Goal: Task Accomplishment & Management: Manage account settings

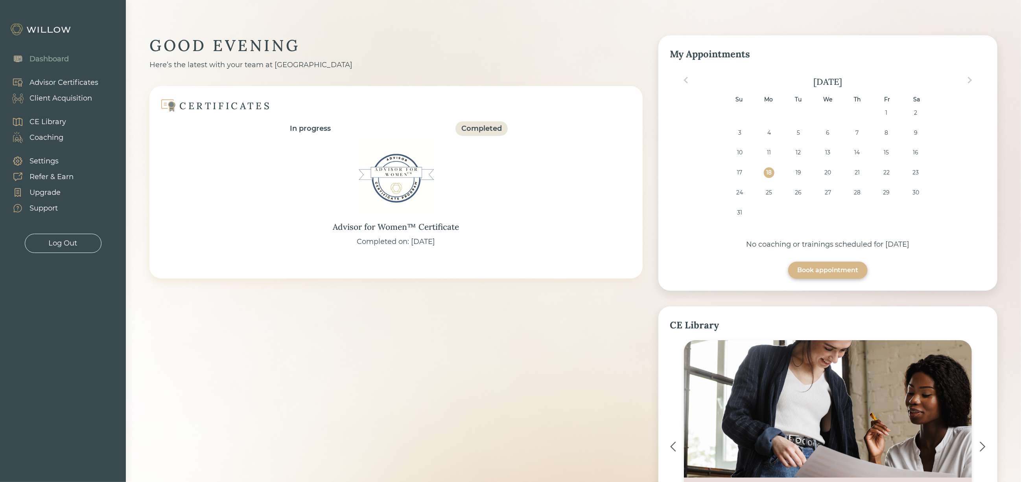
click at [74, 96] on div "Client Acquisition" at bounding box center [60, 98] width 63 height 11
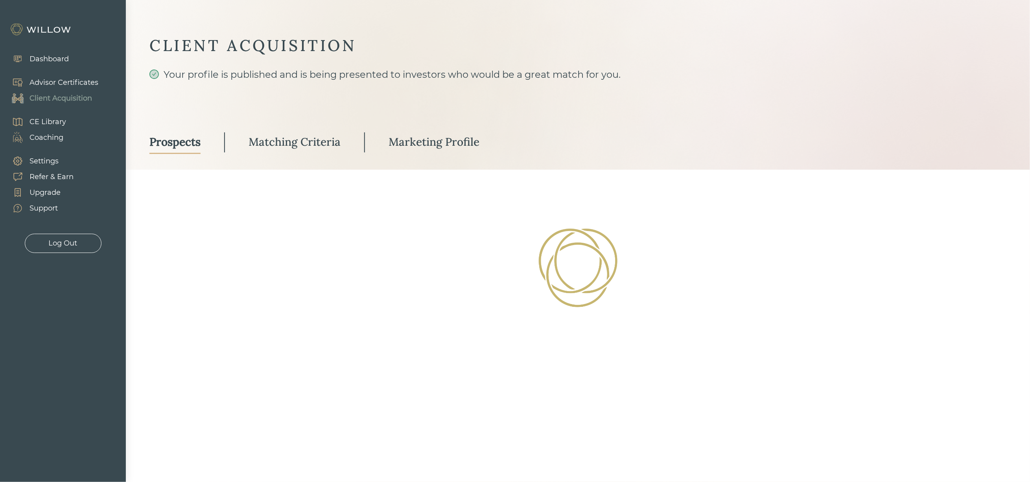
select select "3"
select select "2"
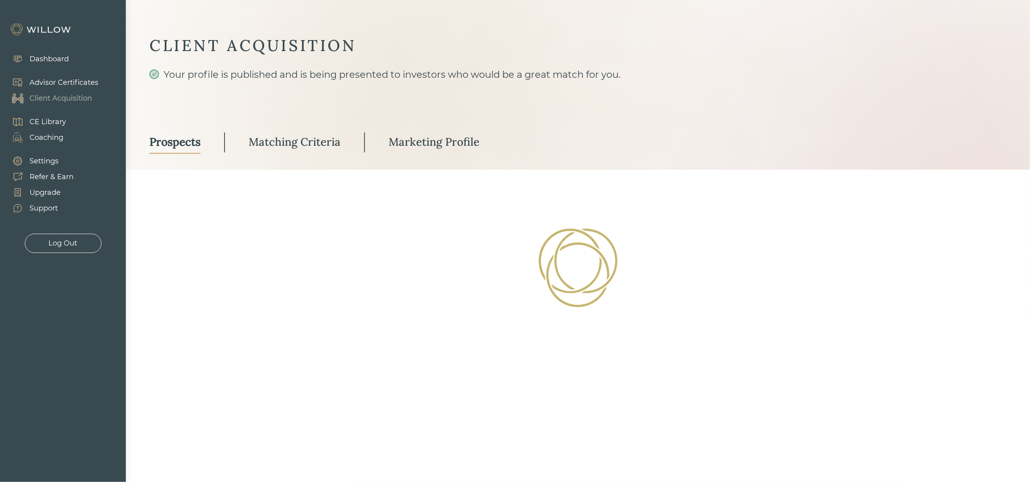
select select "10"
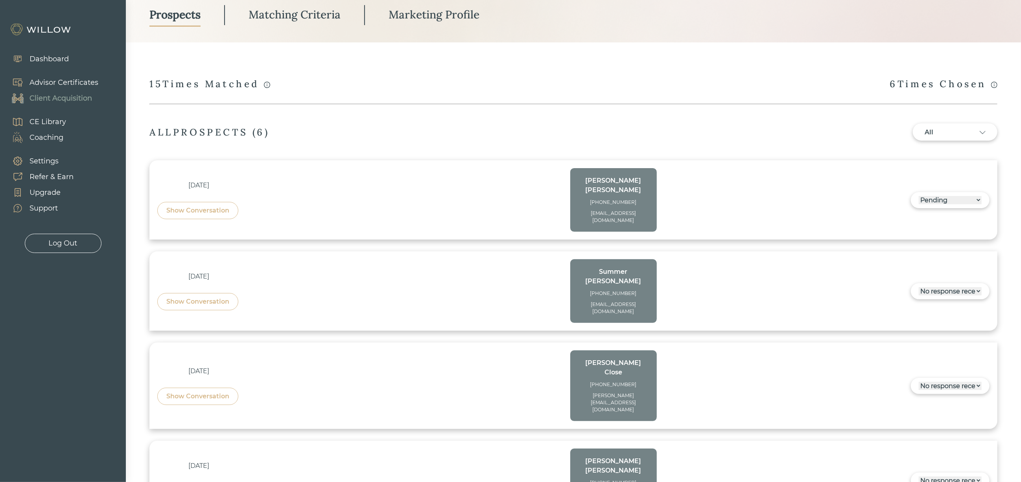
scroll to position [118, 0]
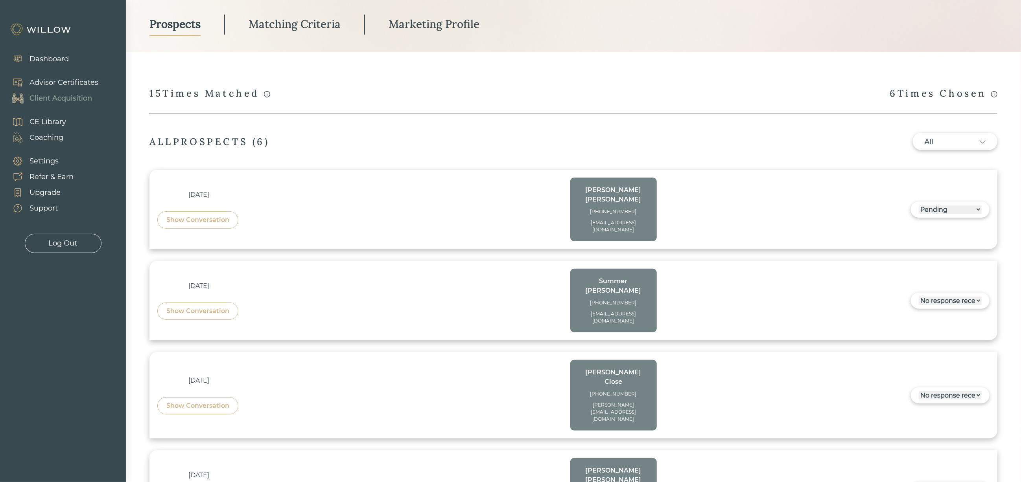
click at [954, 210] on div "------ Not ready to move forward No response received Pending Matched Not a Fit" at bounding box center [950, 210] width 79 height 16
click at [954, 206] on select "------ Not ready to move forward No response received Pending Matched Not a Fit" at bounding box center [949, 210] width 63 height 8
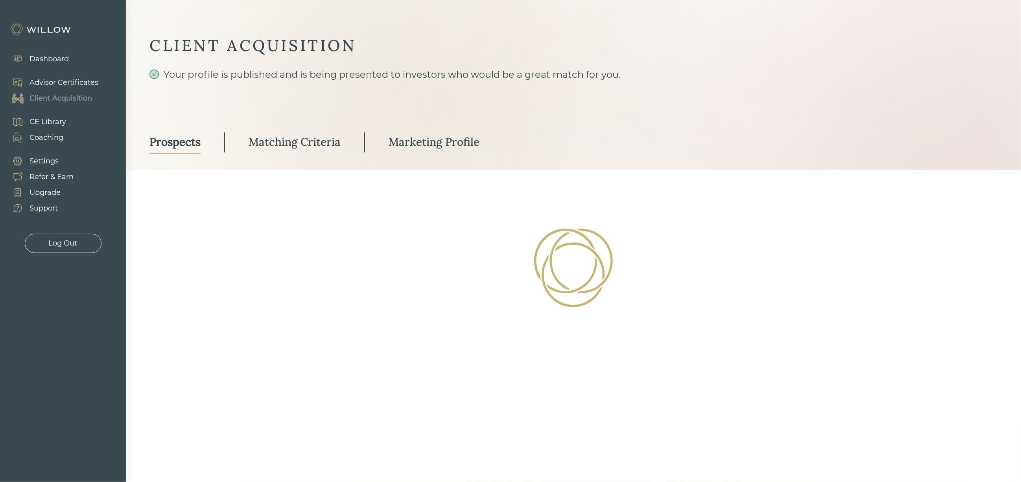
scroll to position [0, 0]
select select "2"
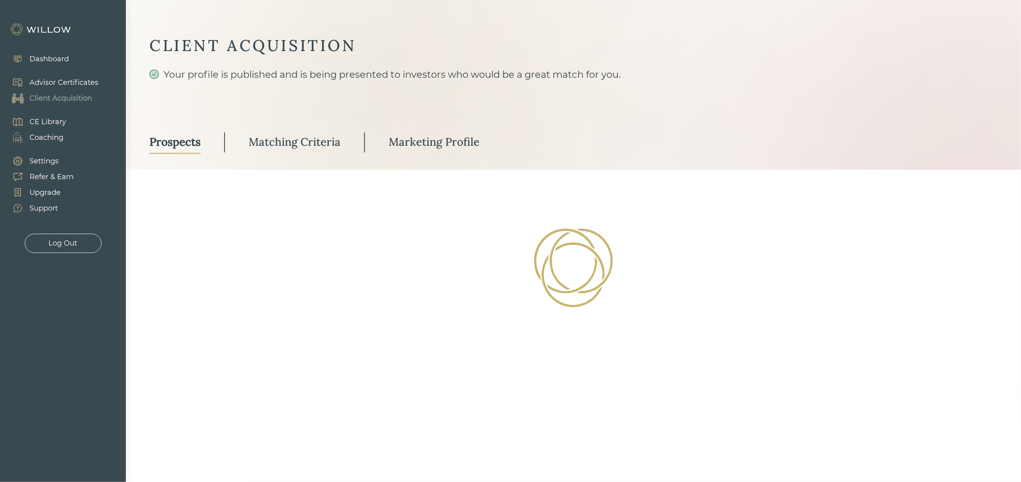
select select "2"
select select "10"
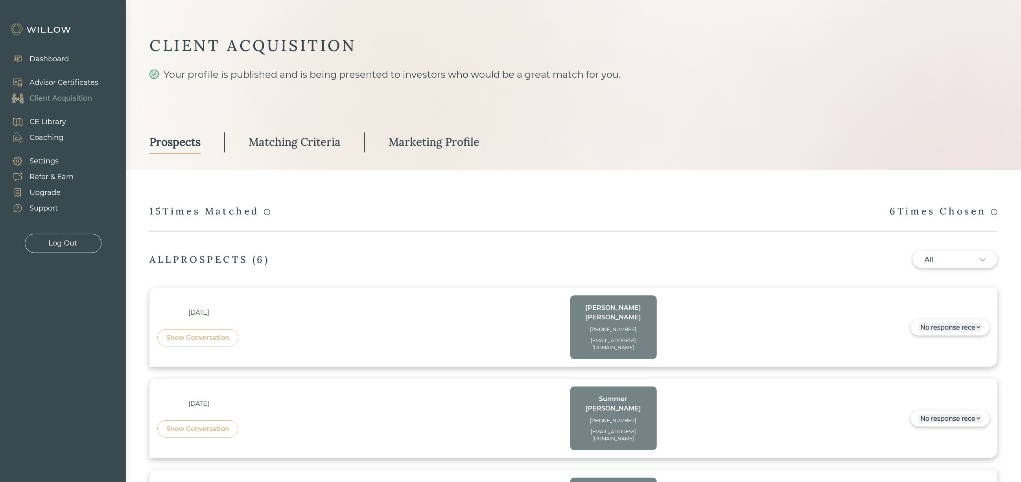
click at [338, 145] on div "Matching Criteria" at bounding box center [294, 142] width 92 height 14
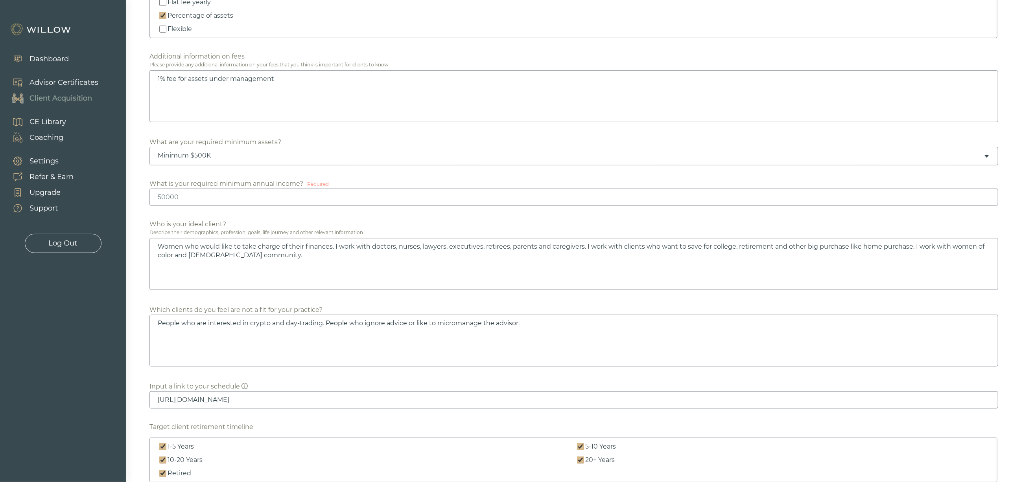
scroll to position [413, 0]
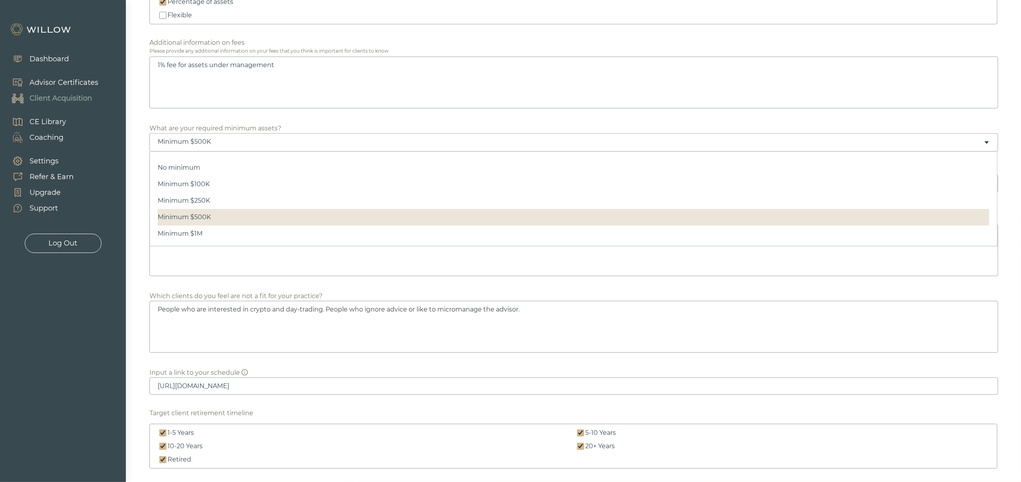
click at [233, 148] on div "Minimum $500K" at bounding box center [573, 142] width 848 height 18
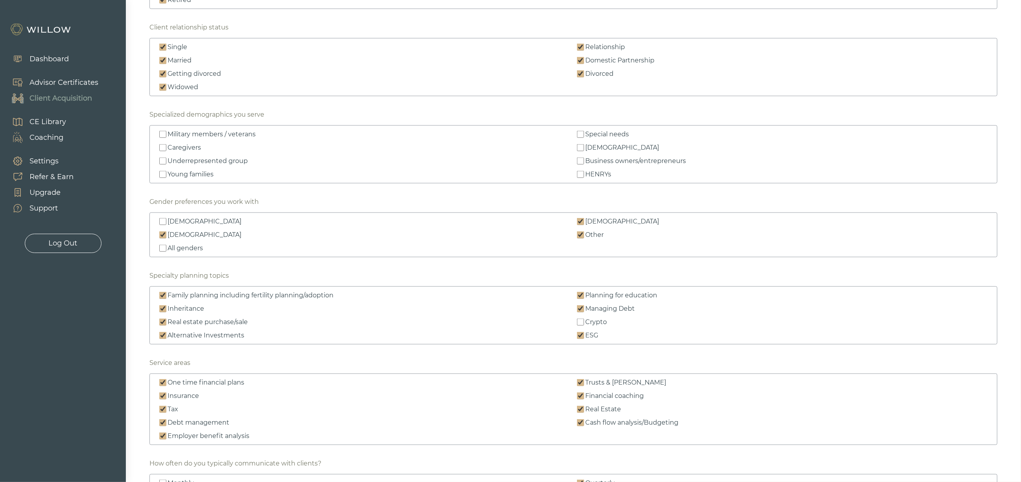
scroll to position [872, 0]
click at [162, 148] on input "Caregivers" at bounding box center [162, 148] width 7 height 7
checkbox input "true"
click at [161, 166] on input "Underrepresented group" at bounding box center [162, 162] width 7 height 7
checkbox input "true"
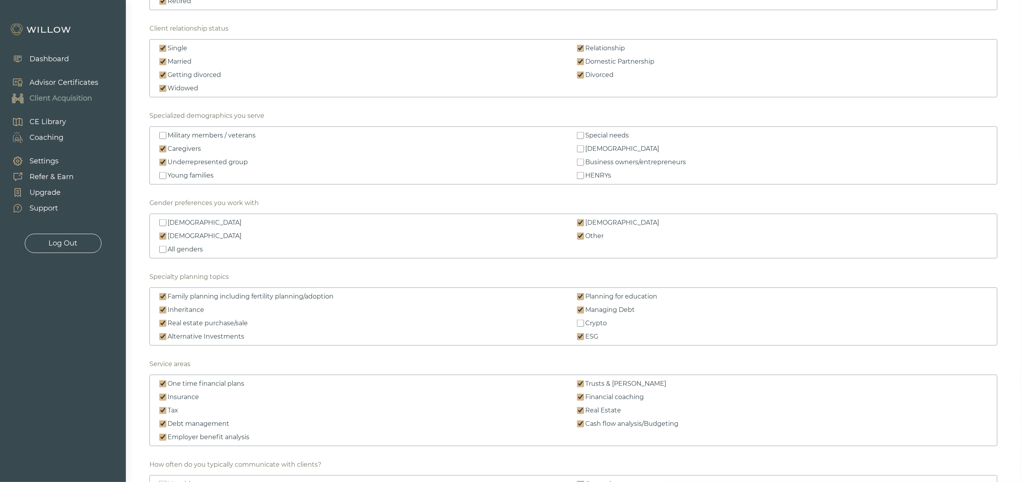
click at [161, 179] on input "Young families" at bounding box center [162, 175] width 7 height 7
checkbox input "true"
click at [581, 139] on input "Special needs" at bounding box center [580, 135] width 7 height 7
checkbox input "true"
click at [580, 149] on input "[DEMOGRAPHIC_DATA]" at bounding box center [580, 148] width 7 height 7
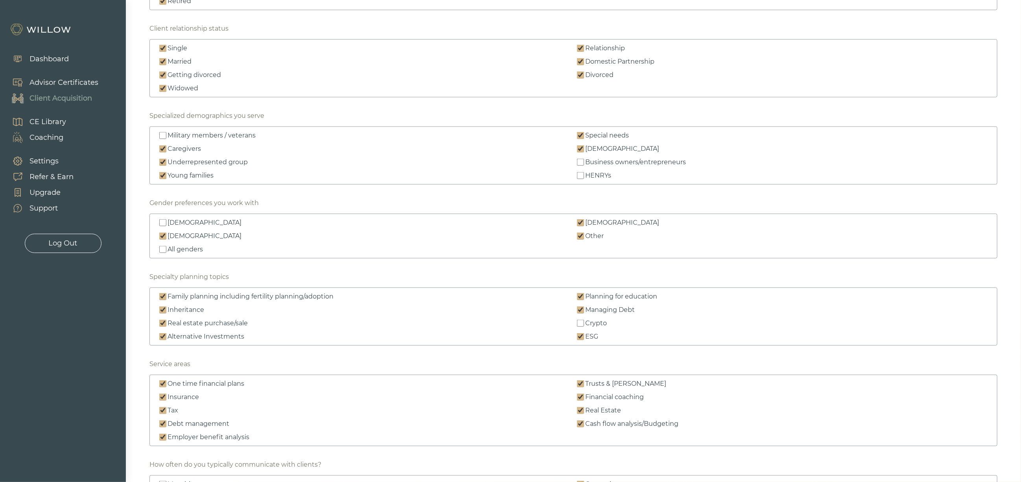
checkbox input "true"
click at [582, 166] on input "Business owners/entrepreneurs" at bounding box center [580, 162] width 7 height 7
checkbox input "true"
click at [580, 179] on input "HENRYs" at bounding box center [580, 175] width 7 height 7
checkbox input "true"
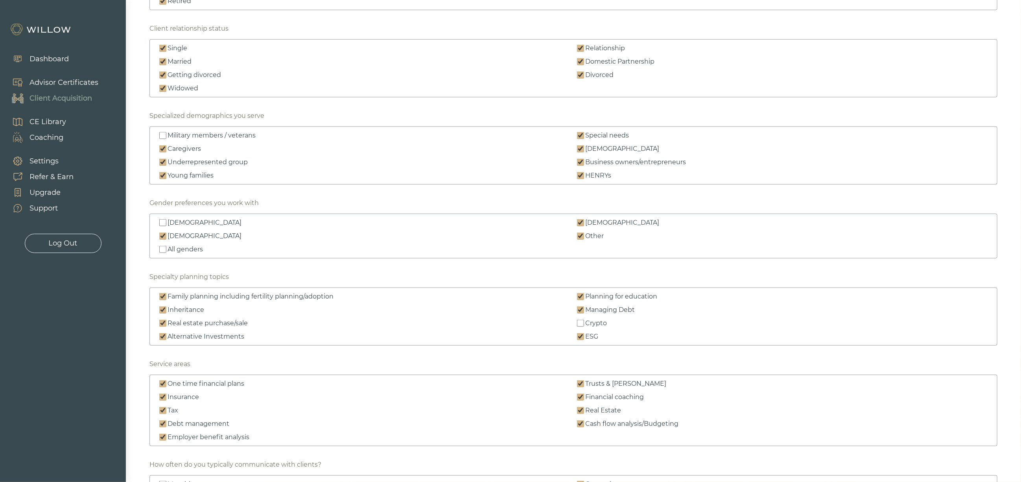
click at [161, 138] on input "Military members / veterans" at bounding box center [162, 135] width 7 height 7
checkbox input "true"
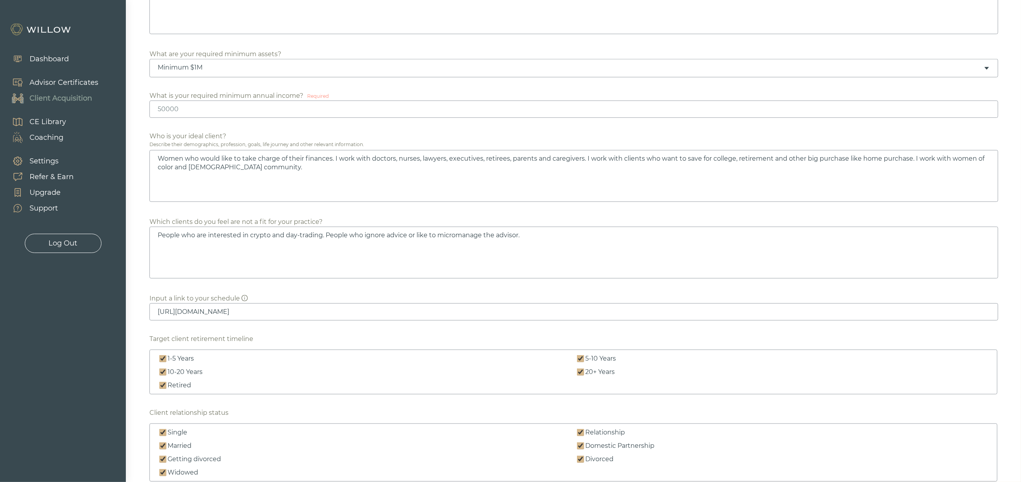
scroll to position [459, 0]
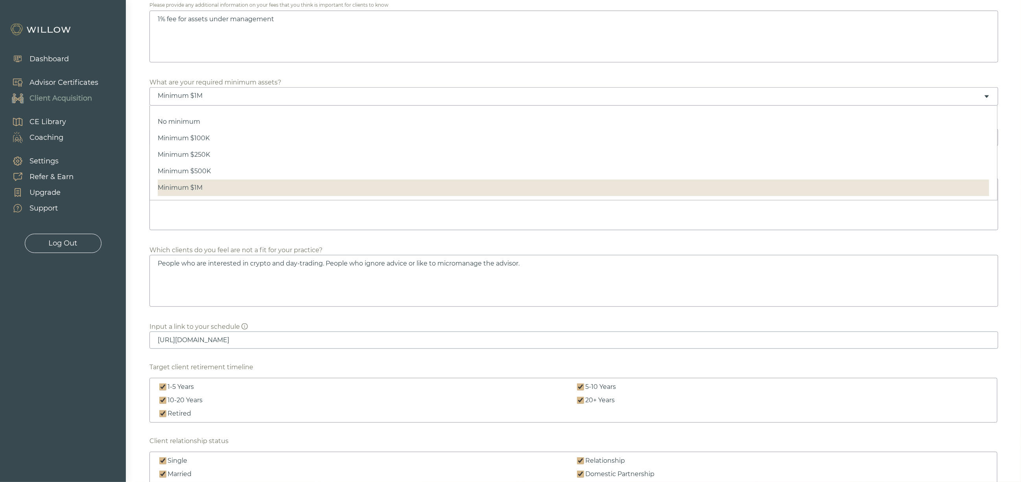
click at [233, 100] on div "Minimum $1M" at bounding box center [571, 96] width 826 height 9
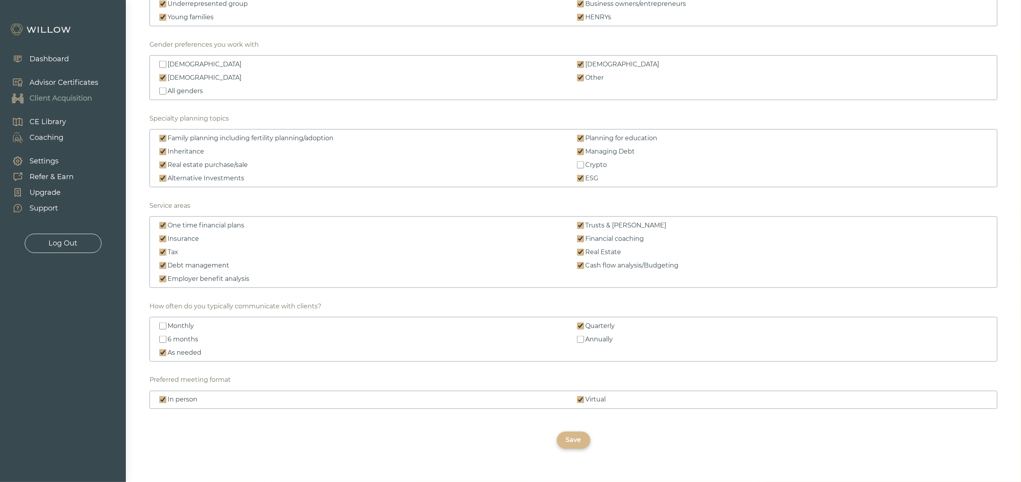
scroll to position [1049, 0]
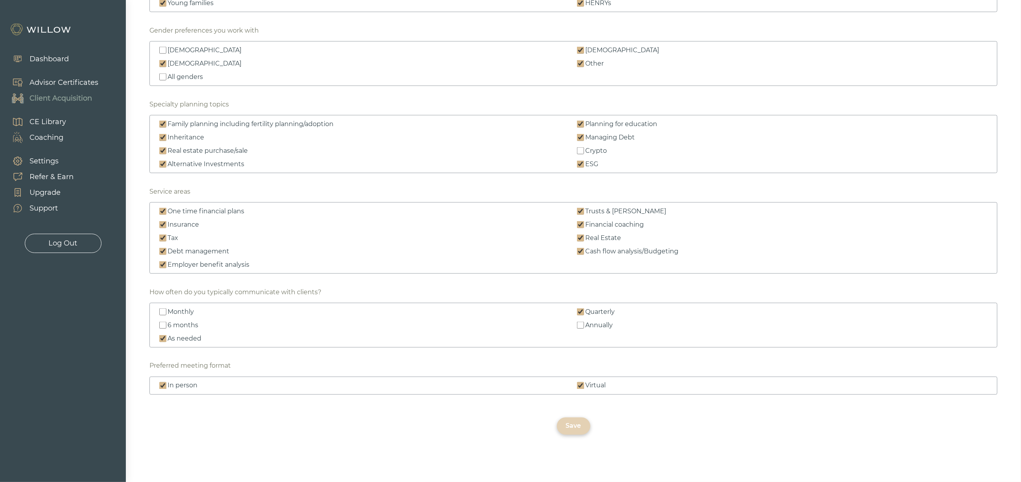
click at [576, 428] on div "Save" at bounding box center [573, 426] width 15 height 9
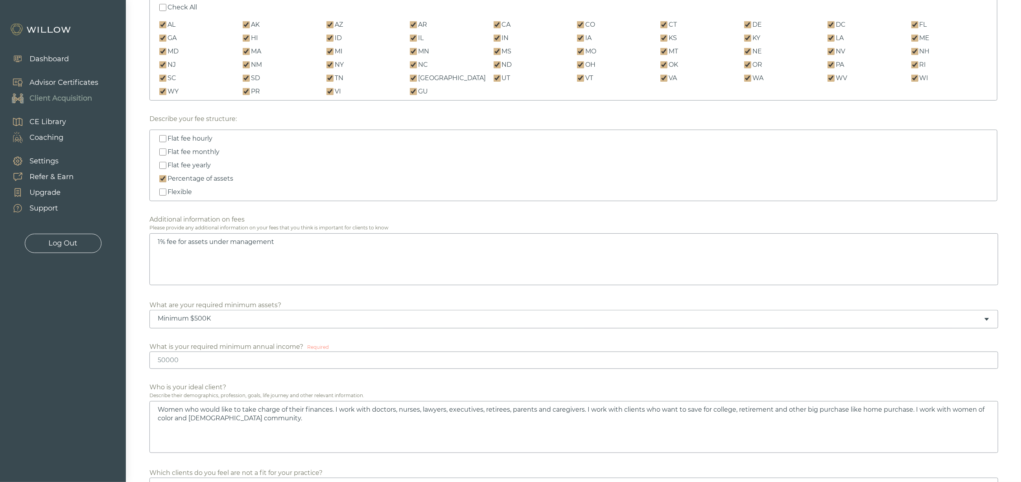
scroll to position [295, 0]
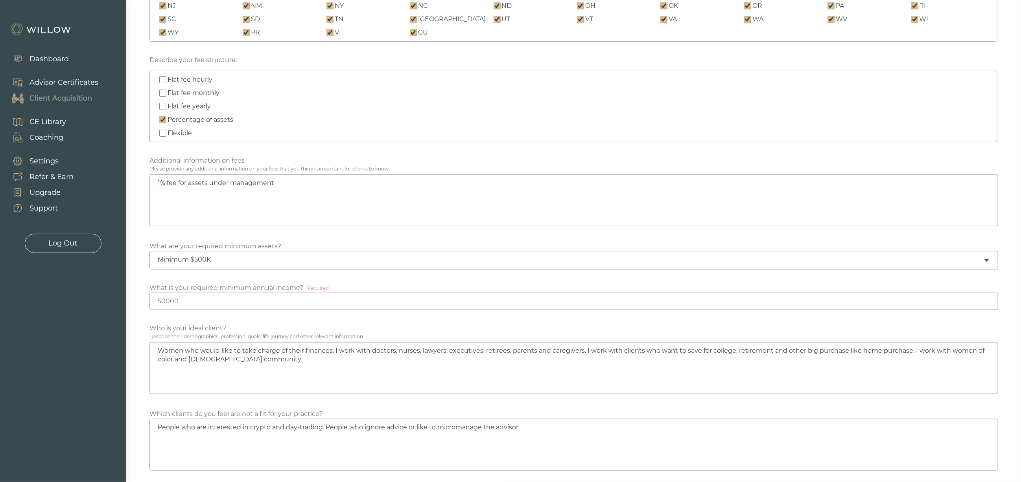
click at [453, 305] on input "number" at bounding box center [573, 301] width 848 height 17
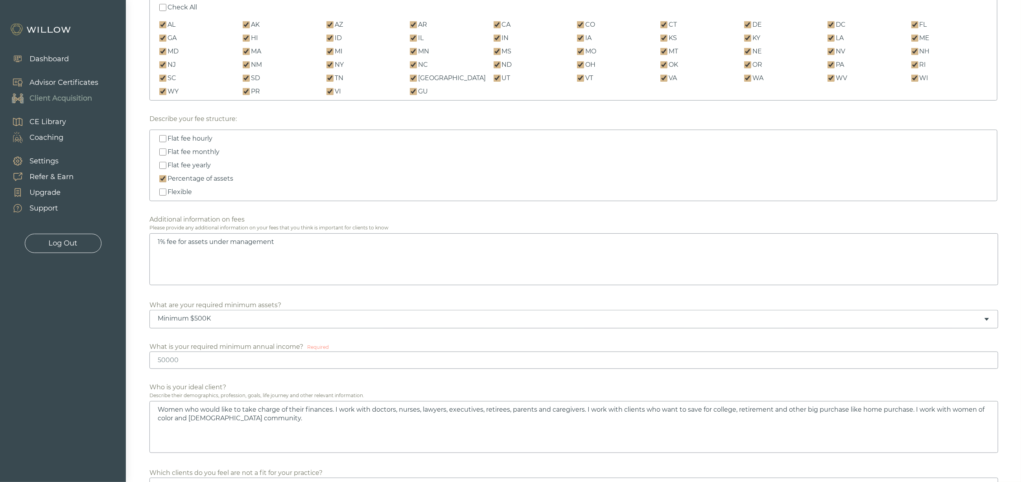
scroll to position [0, 0]
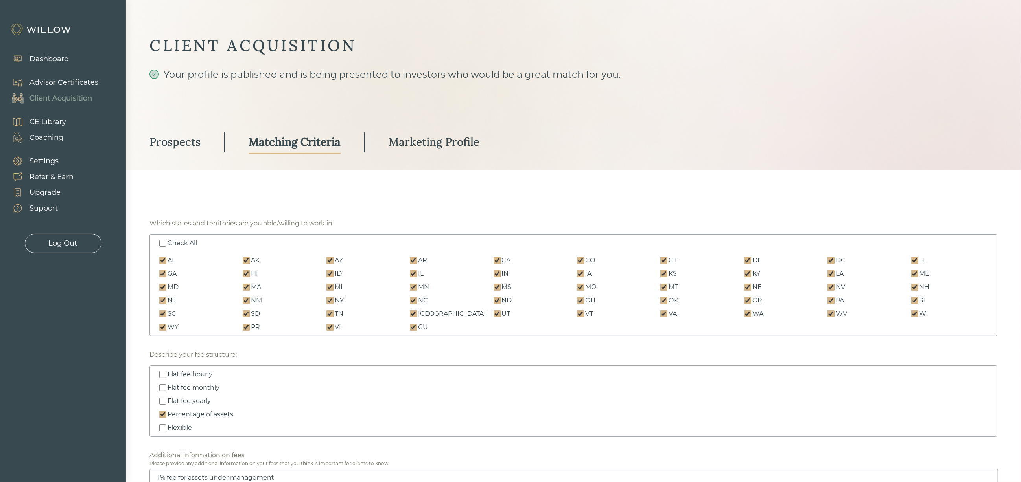
click at [184, 142] on div "Prospects" at bounding box center [174, 142] width 51 height 14
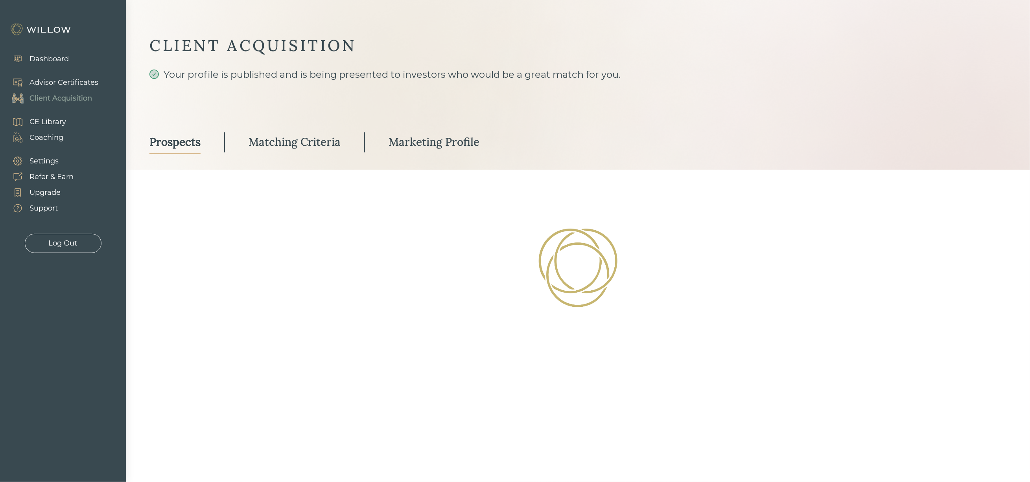
select select "2"
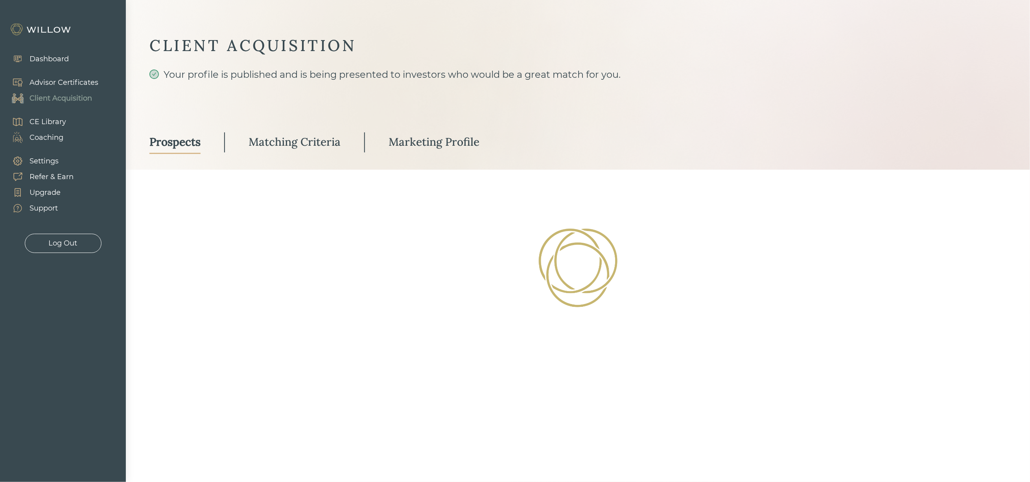
select select "10"
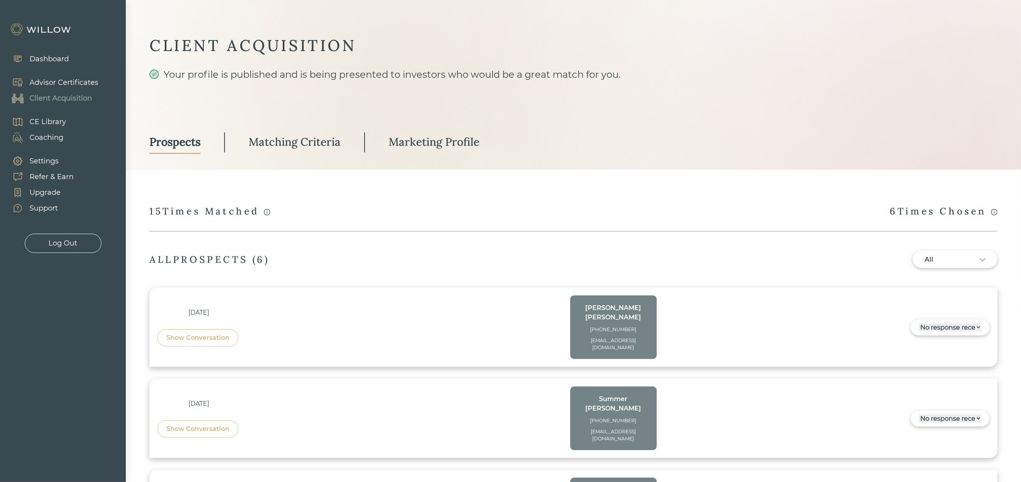
click at [59, 117] on div "CE Library" at bounding box center [47, 122] width 37 height 11
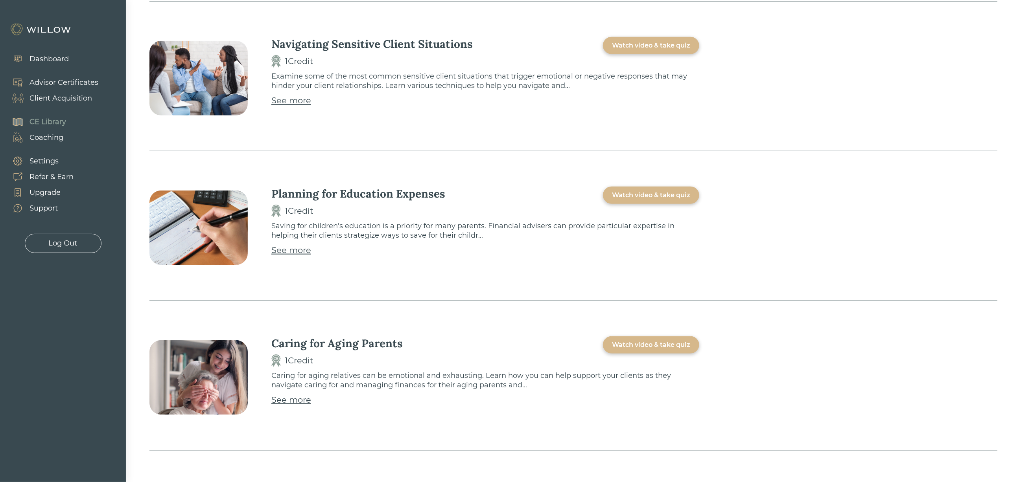
scroll to position [767, 0]
